Goal: Task Accomplishment & Management: Complete application form

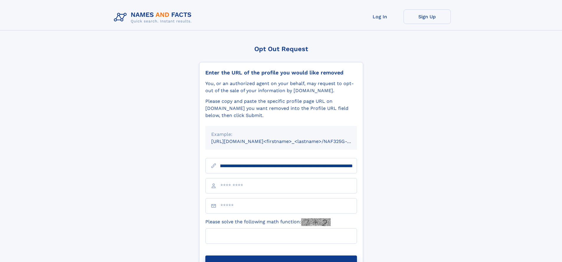
scroll to position [0, 73]
type input "**********"
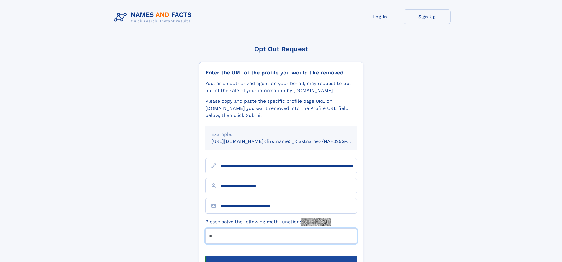
type input "*"
click at [281, 255] on button "Submit Opt Out Request" at bounding box center [282, 264] width 152 height 19
